Goal: Transaction & Acquisition: Purchase product/service

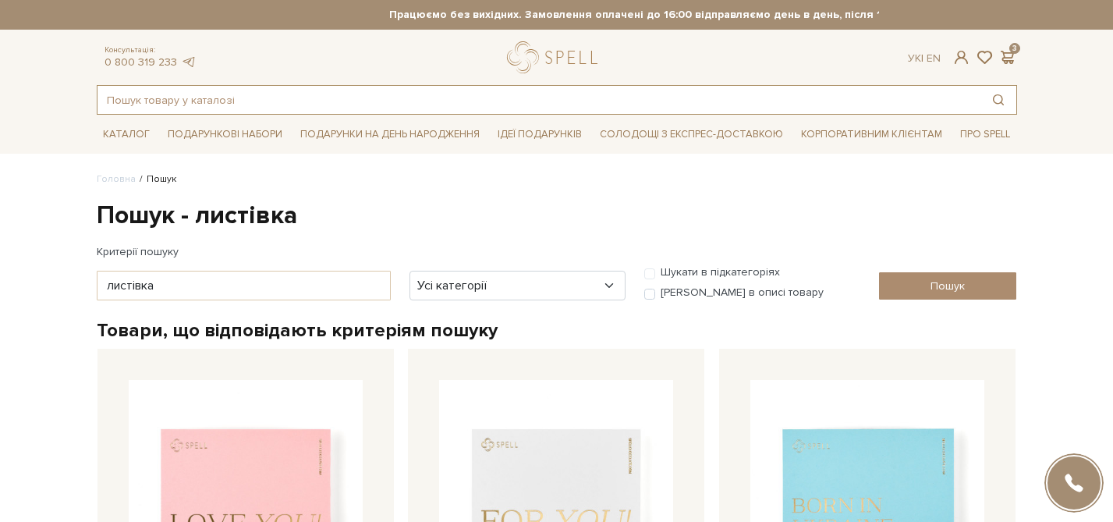
click at [176, 109] on input "text" at bounding box center [539, 100] width 883 height 28
click at [147, 98] on input "text" at bounding box center [539, 100] width 883 height 28
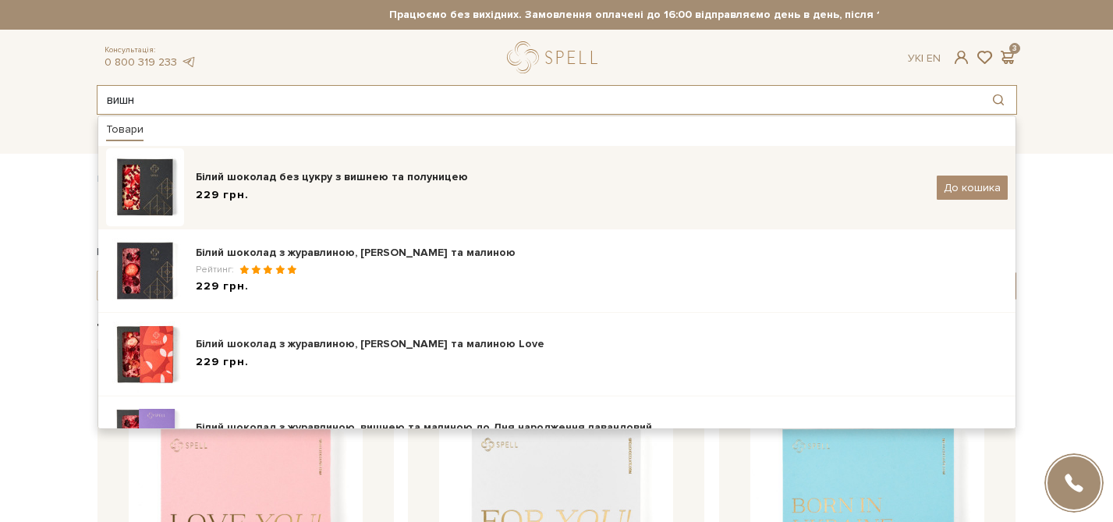
type input "вишн"
click at [343, 206] on div "Білий шоколад без цукру з вишнею та полуницею 229 грн. До кошика" at bounding box center [557, 187] width 902 height 78
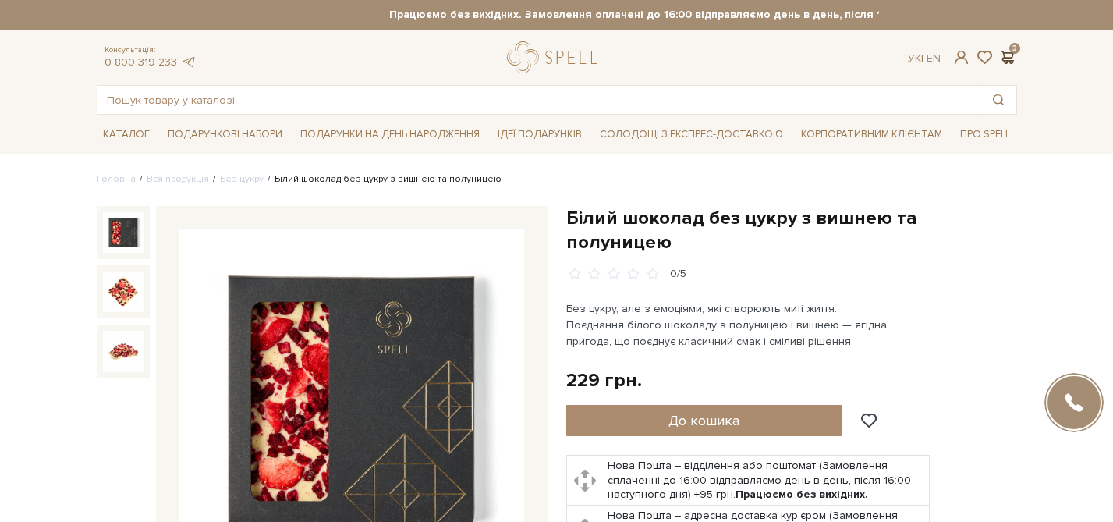
click at [1009, 59] on span at bounding box center [1008, 57] width 19 height 16
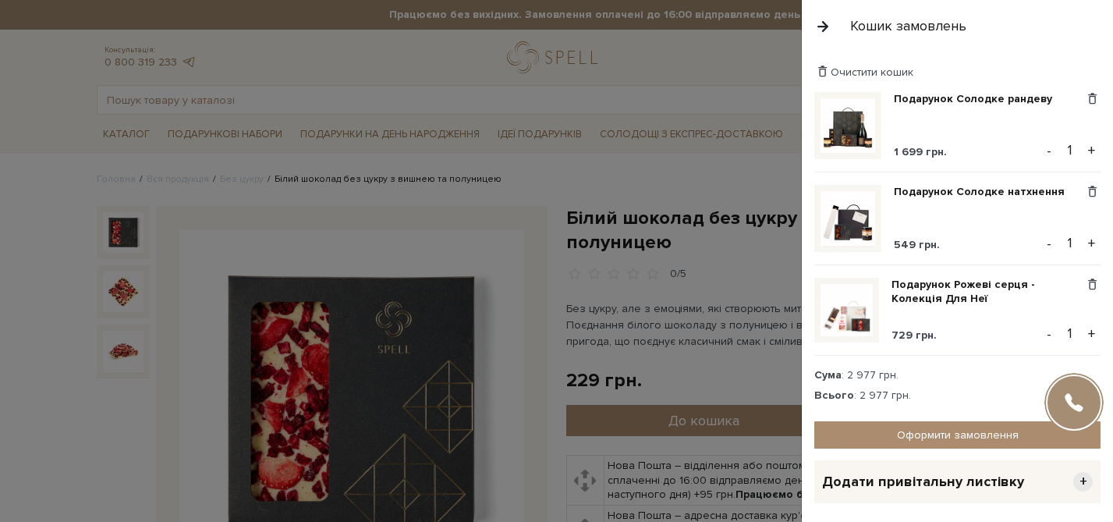
click at [553, 181] on div at bounding box center [556, 261] width 1113 height 522
